Goal: Download file/media

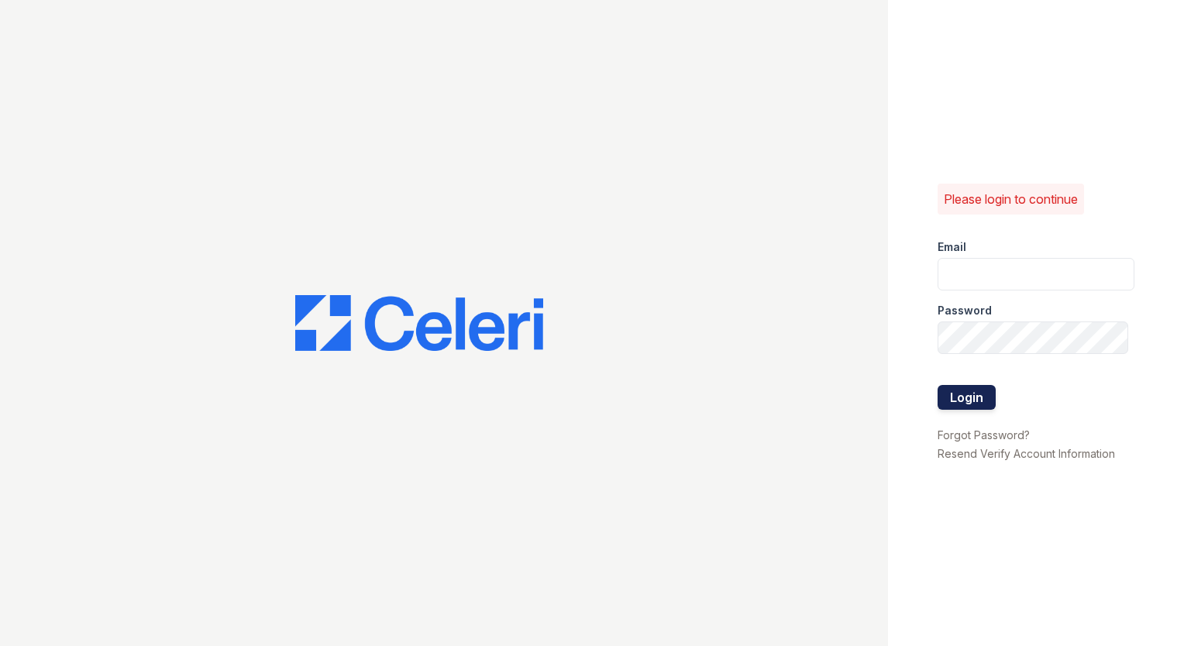
type input "[EMAIL_ADDRESS][DOMAIN_NAME]"
click at [959, 396] on button "Login" at bounding box center [966, 397] width 58 height 25
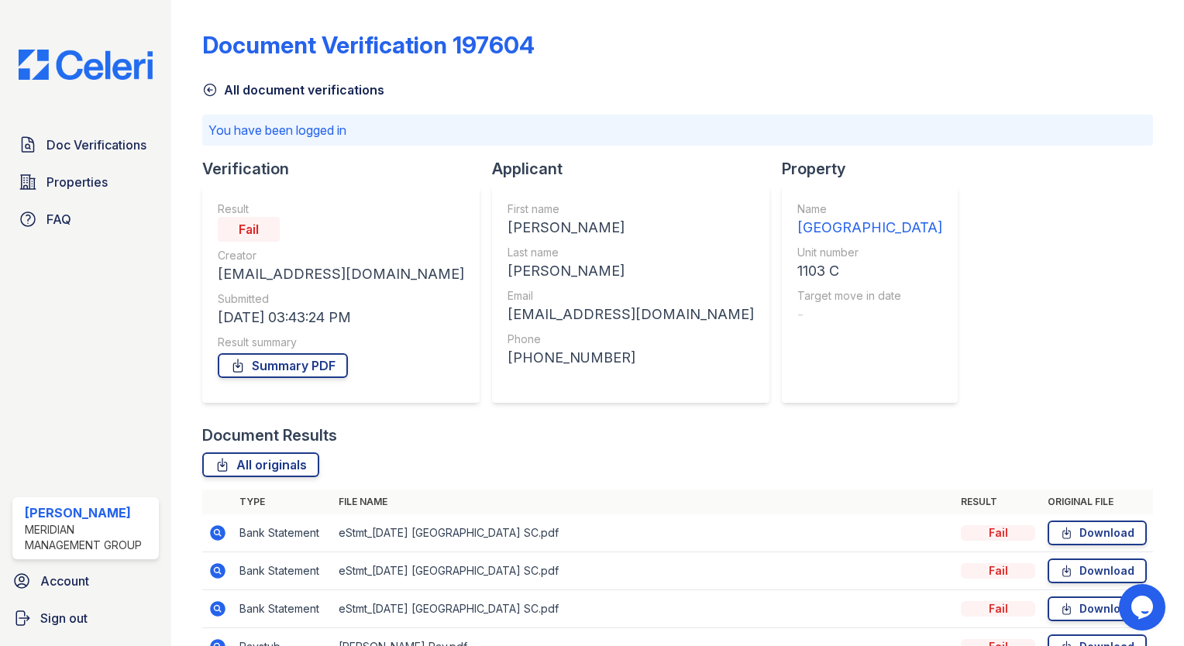
scroll to position [87, 0]
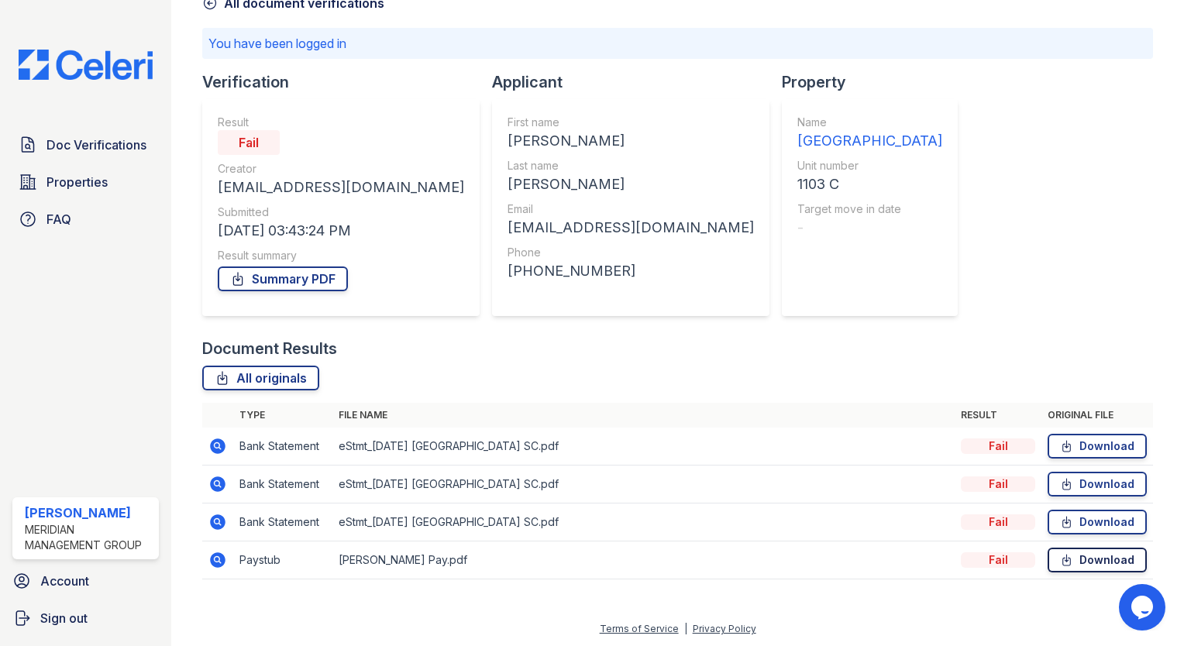
click at [1095, 559] on link "Download" at bounding box center [1096, 560] width 99 height 25
click at [390, 558] on td "Brandon Fuller Pay.pdf" at bounding box center [643, 560] width 622 height 38
click at [411, 558] on td "Brandon Fuller Pay.pdf" at bounding box center [643, 560] width 622 height 38
click at [988, 445] on div "Fail" at bounding box center [998, 445] width 74 height 15
click at [282, 450] on td "Bank Statement" at bounding box center [282, 447] width 99 height 38
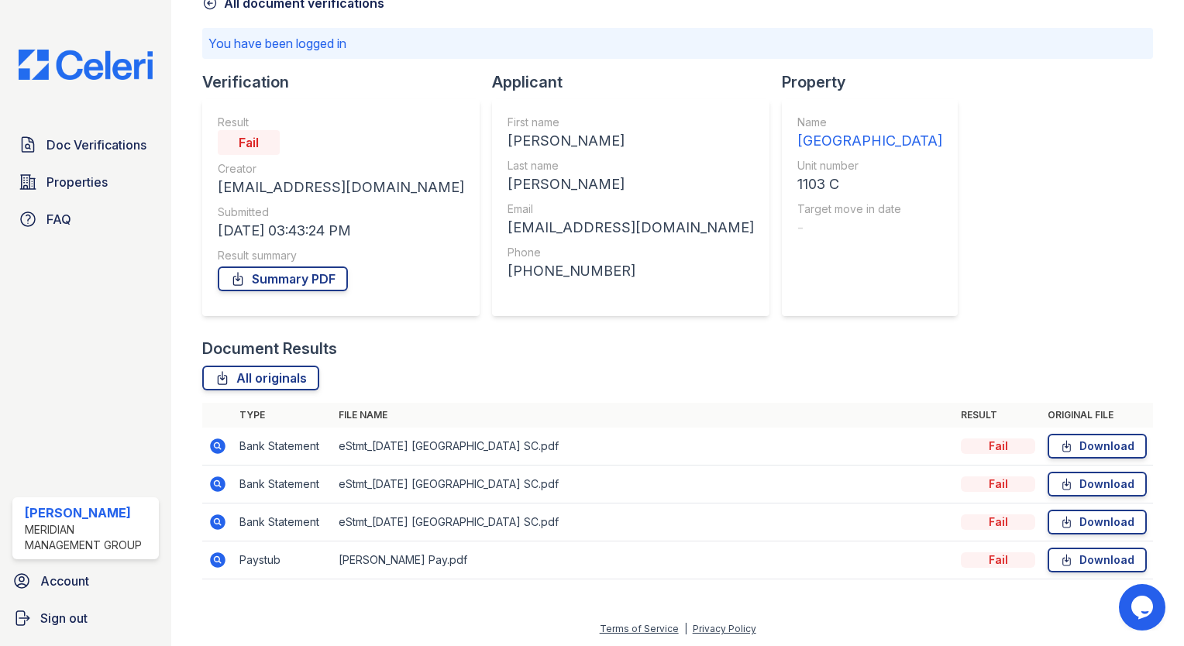
click at [220, 442] on icon at bounding box center [217, 445] width 15 height 15
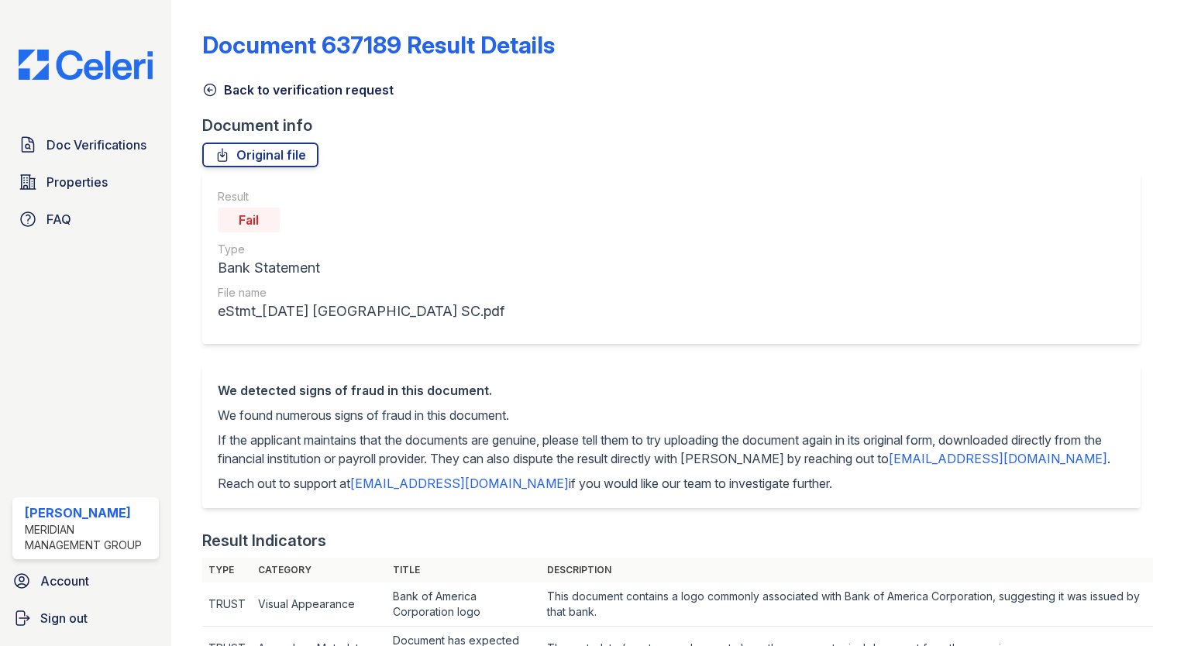
click at [266, 447] on p "If the applicant maintains that the documents are genuine, please tell them to …" at bounding box center [671, 449] width 907 height 37
